Goal: Task Accomplishment & Management: Manage account settings

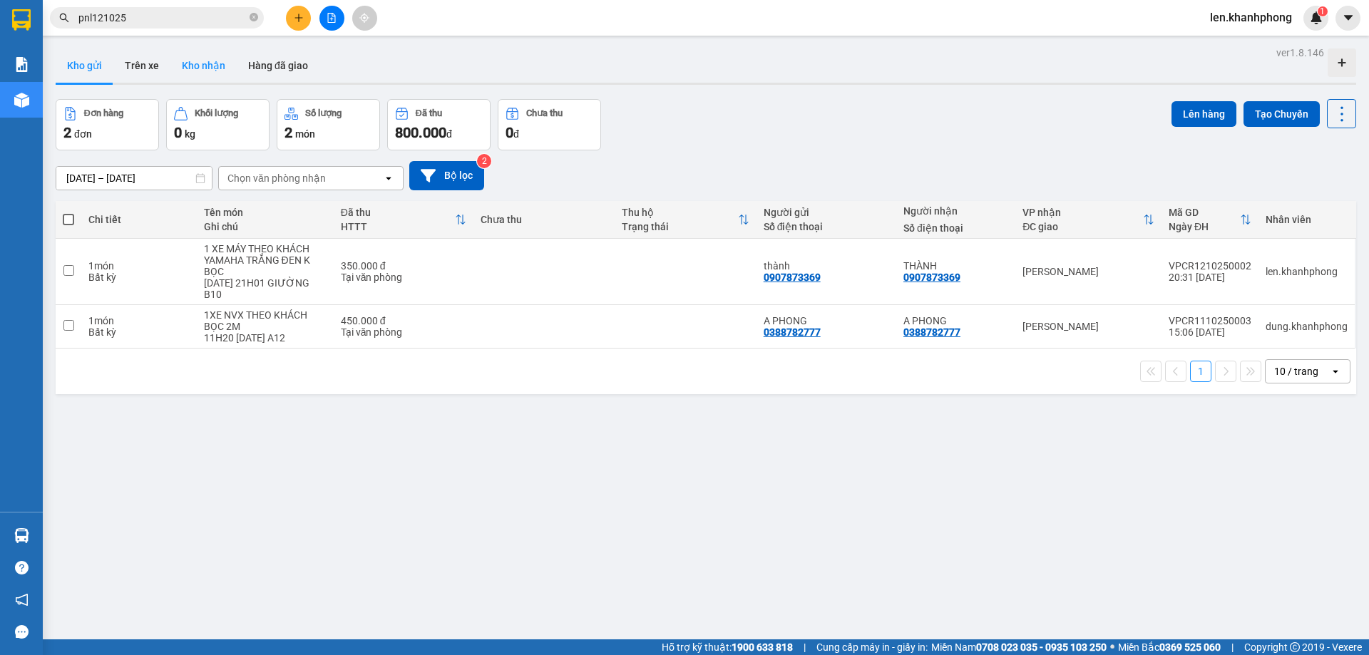
click at [202, 68] on button "Kho nhận" at bounding box center [203, 65] width 66 height 34
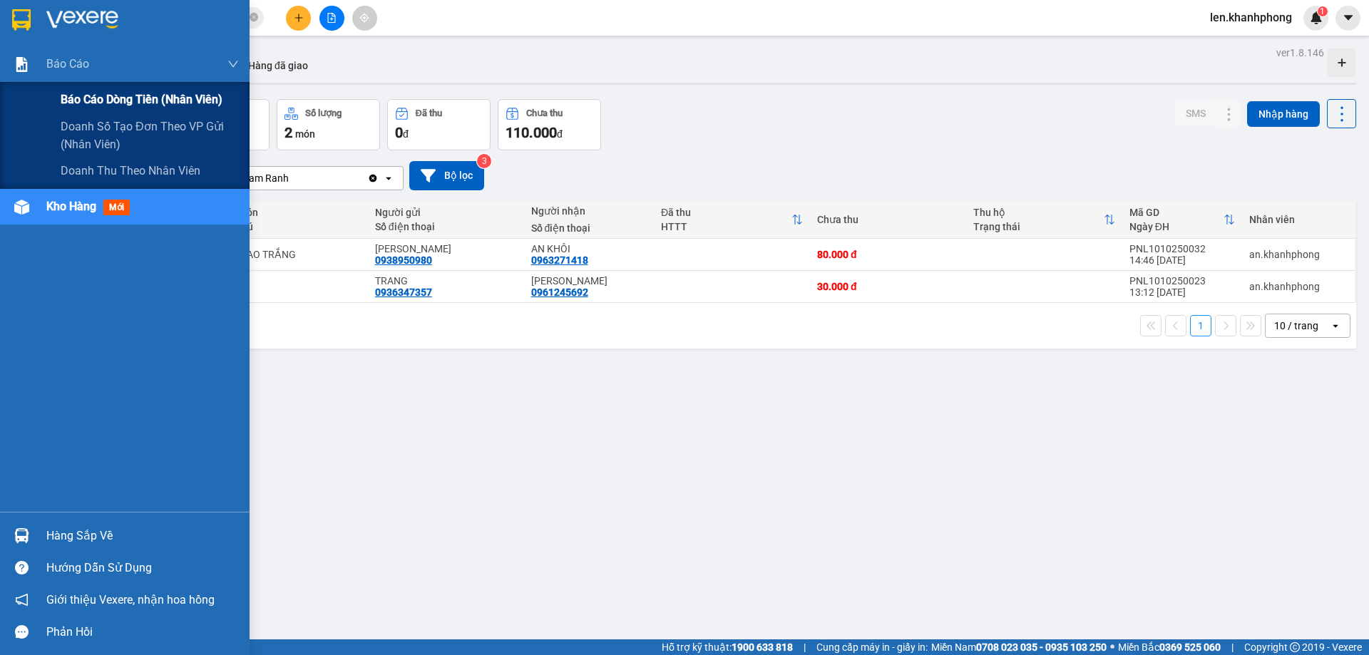
click at [81, 93] on span "Báo cáo dòng tiền (nhân viên)" at bounding box center [142, 100] width 162 height 18
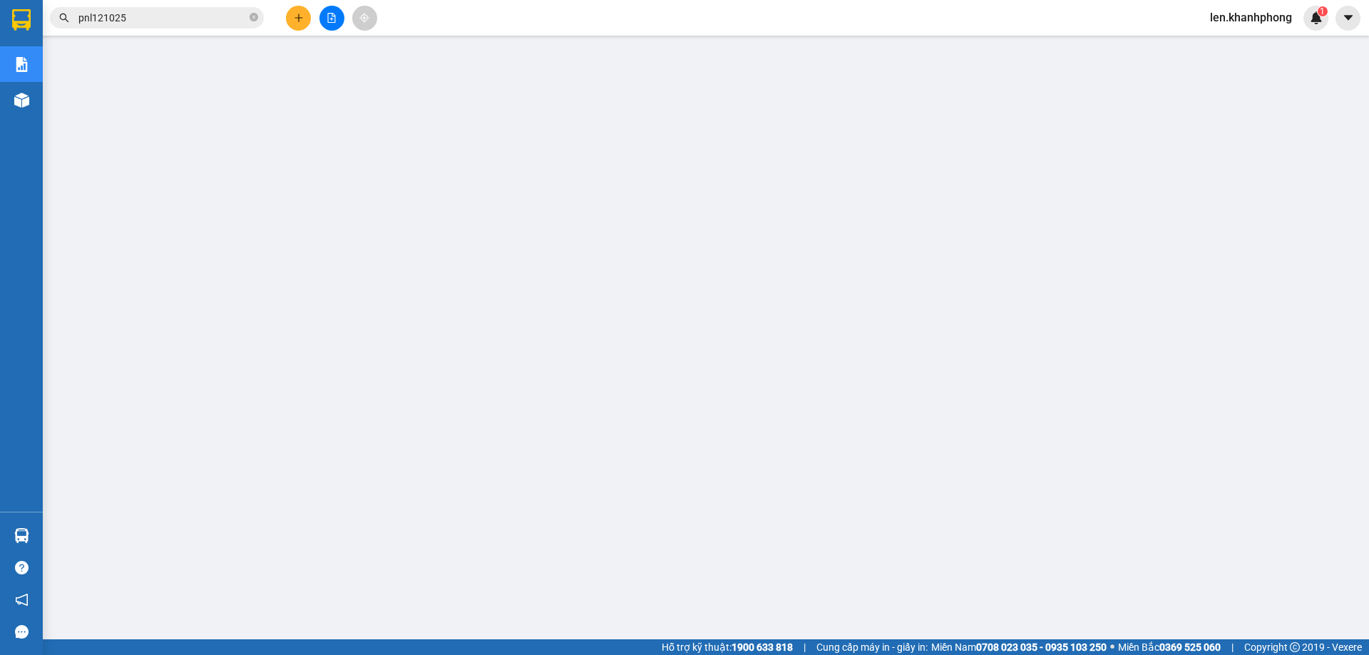
click at [1349, 1] on div "Kết quả tìm kiếm ( 29 ) Bộ lọc Mã ĐH Trạng thái Món hàng Thu hộ Tổng cước Chưa …" at bounding box center [684, 18] width 1369 height 36
click at [1347, 18] on icon "caret-down" at bounding box center [1348, 17] width 9 height 5
click at [1270, 17] on span "len.khanhphong" at bounding box center [1251, 18] width 105 height 18
click at [1253, 45] on span "Đăng xuất" at bounding box center [1258, 44] width 76 height 16
